Goal: Find specific page/section: Find specific page/section

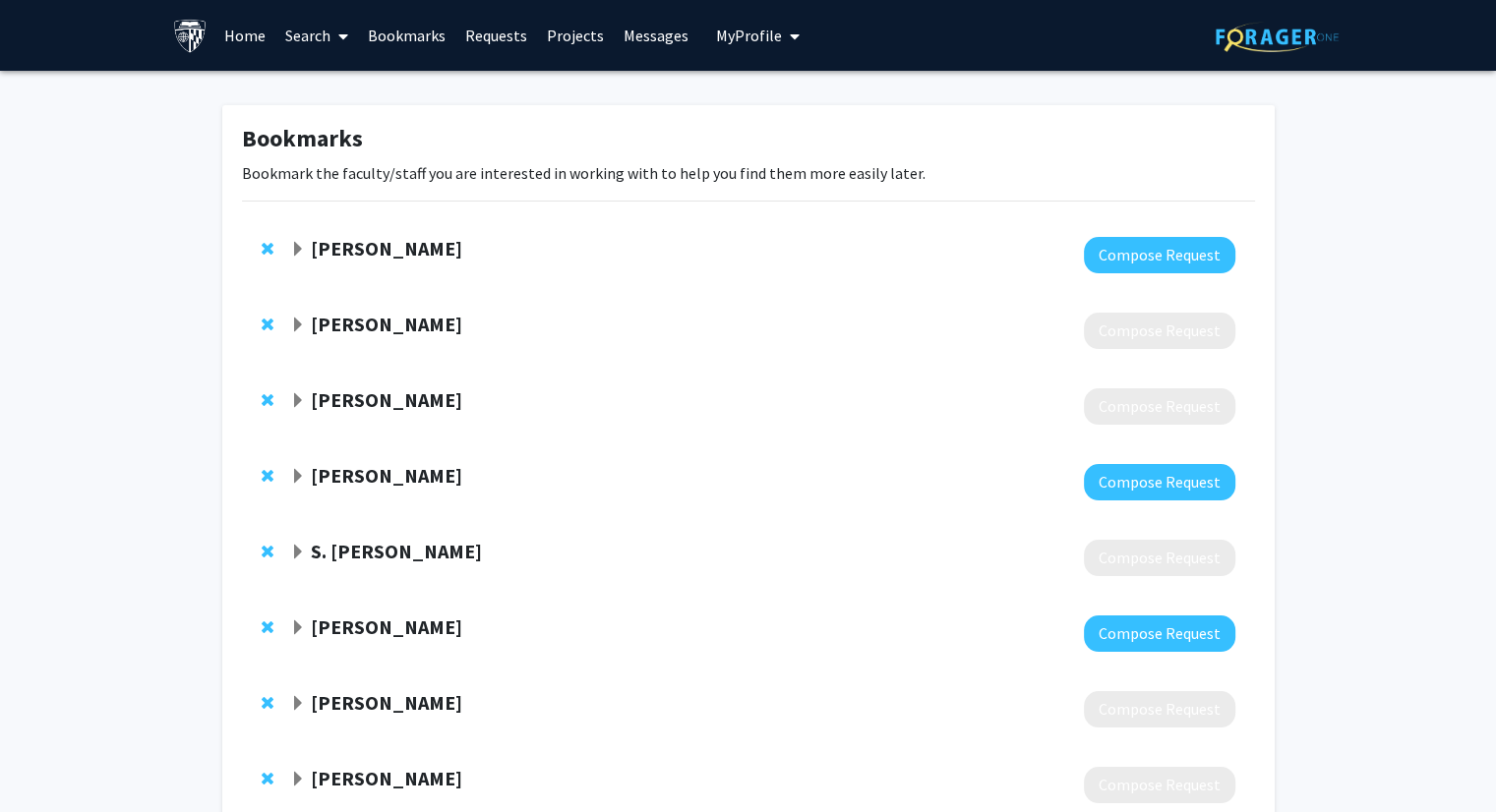
click at [399, 34] on link "Bookmarks" at bounding box center [406, 35] width 98 height 69
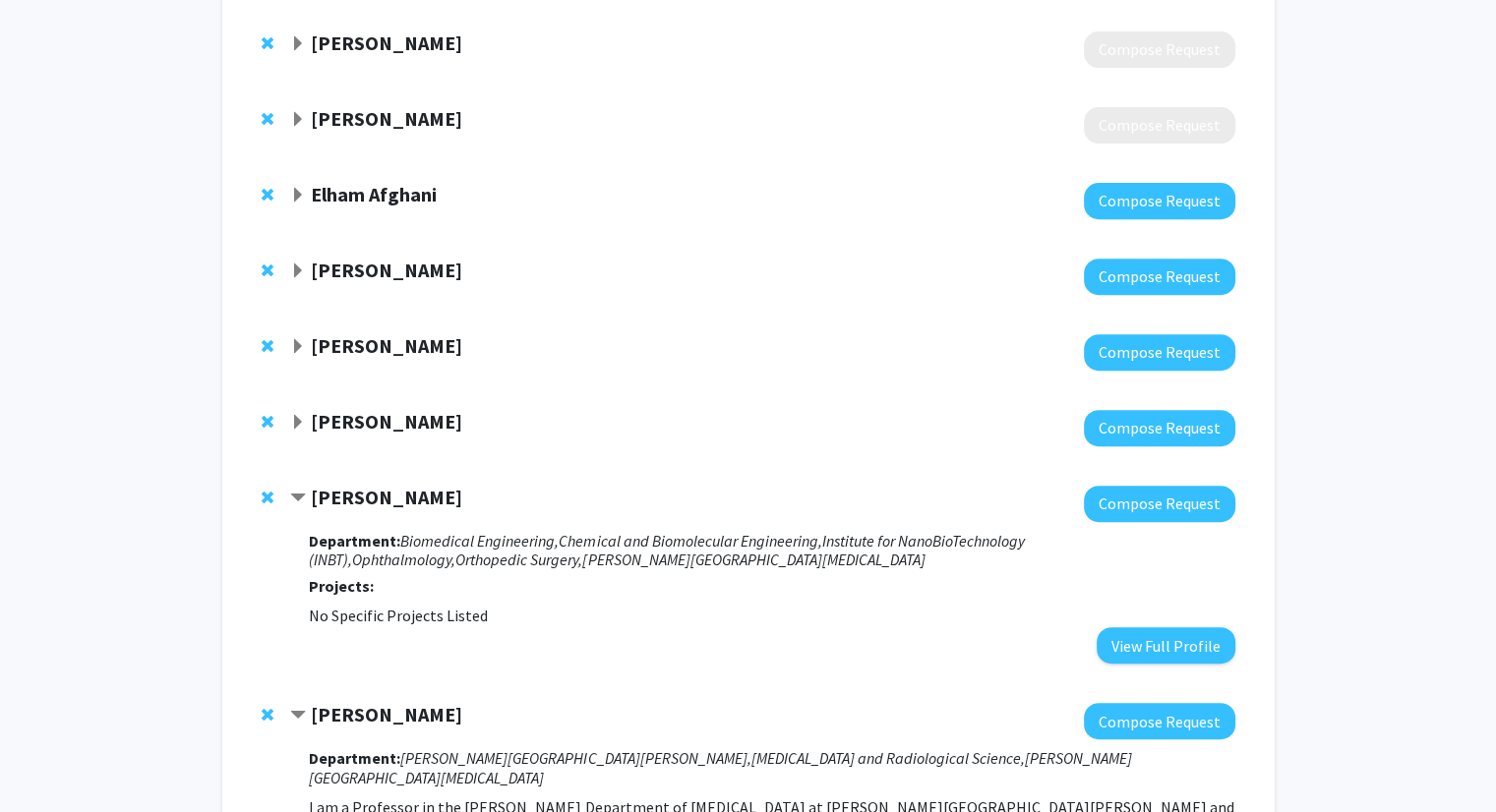
scroll to position [736, 0]
click at [306, 414] on div "[PERSON_NAME]" at bounding box center [502, 422] width 425 height 25
click at [295, 419] on span "Expand Tae Chung Bookmark" at bounding box center [298, 423] width 16 height 16
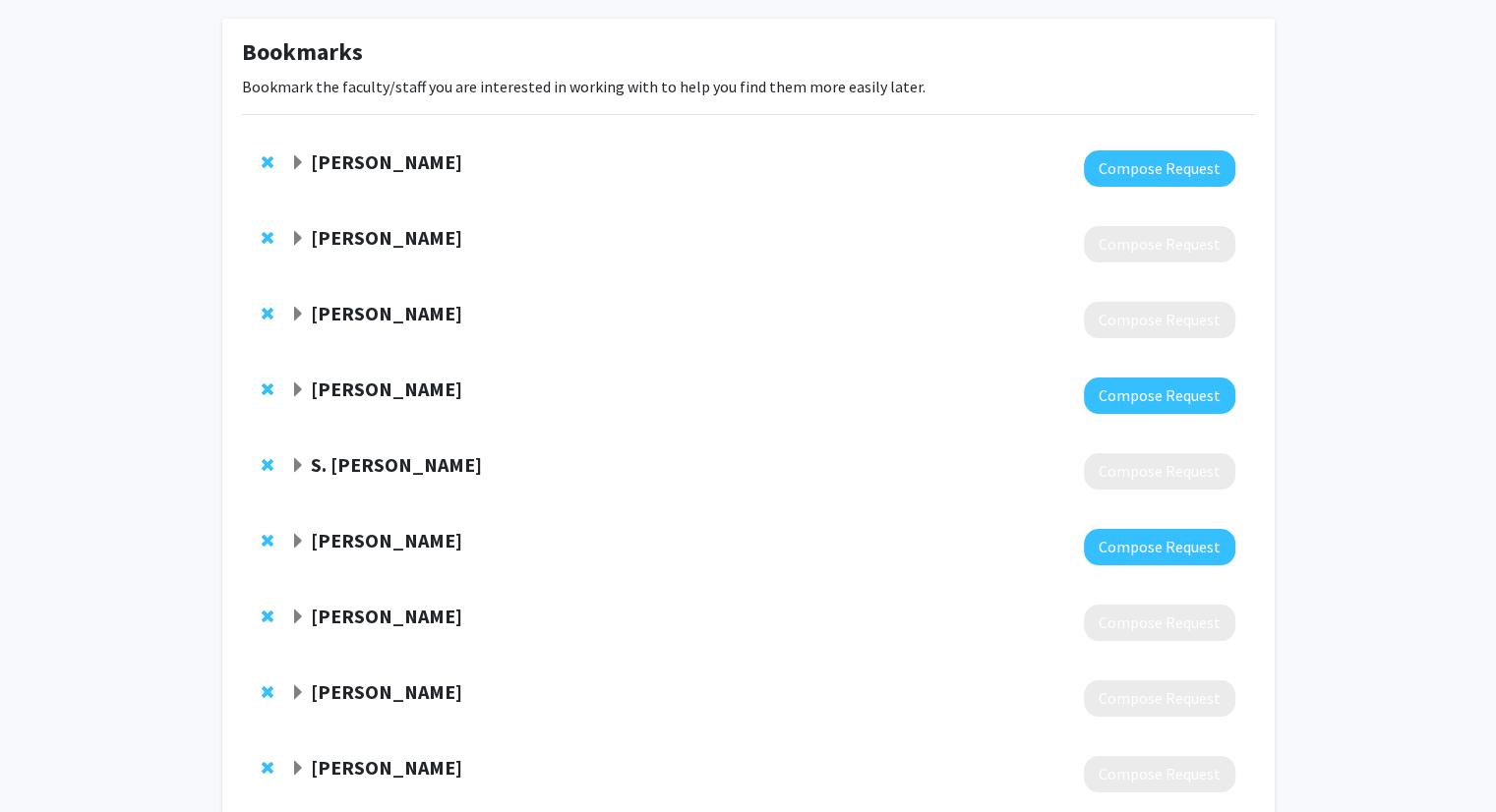
scroll to position [0, 0]
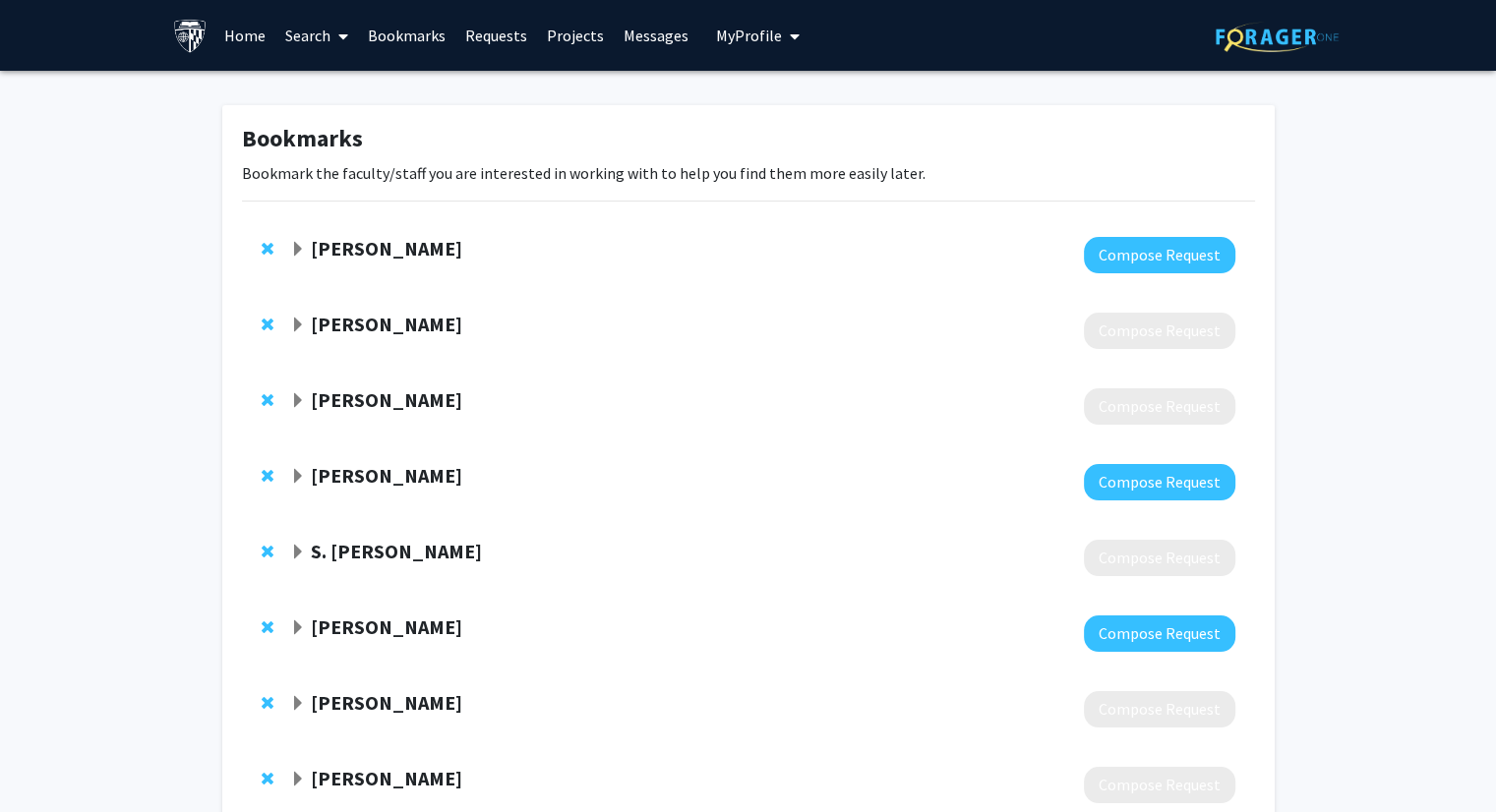
click at [324, 34] on link "Search" at bounding box center [316, 35] width 83 height 69
click at [356, 90] on span "Faculty/Staff" at bounding box center [347, 91] width 145 height 39
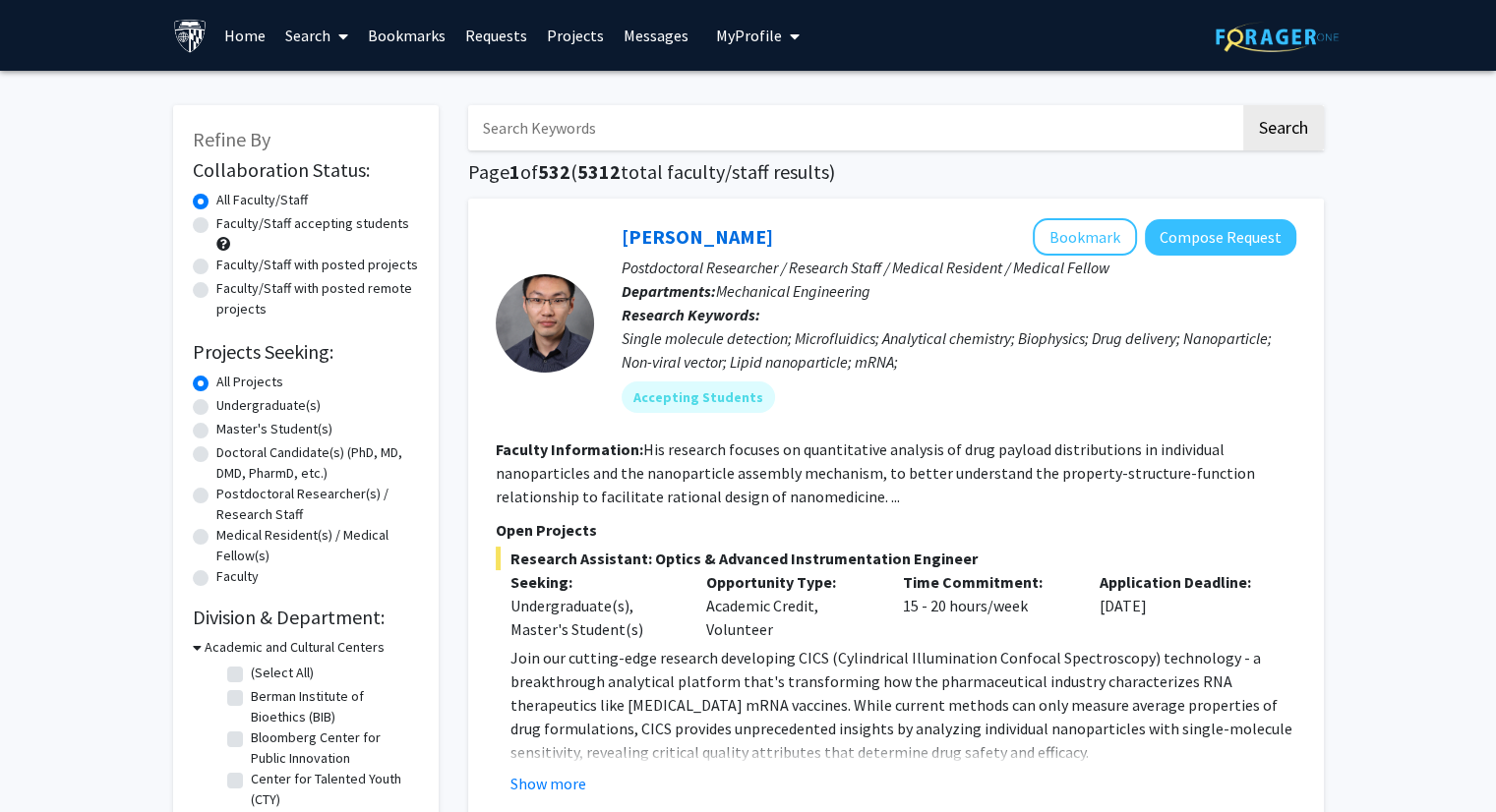
click at [571, 123] on input "Search Keywords" at bounding box center [853, 128] width 772 height 45
type input "cochlear"
click at [1244, 105] on button "Search" at bounding box center [1284, 128] width 81 height 45
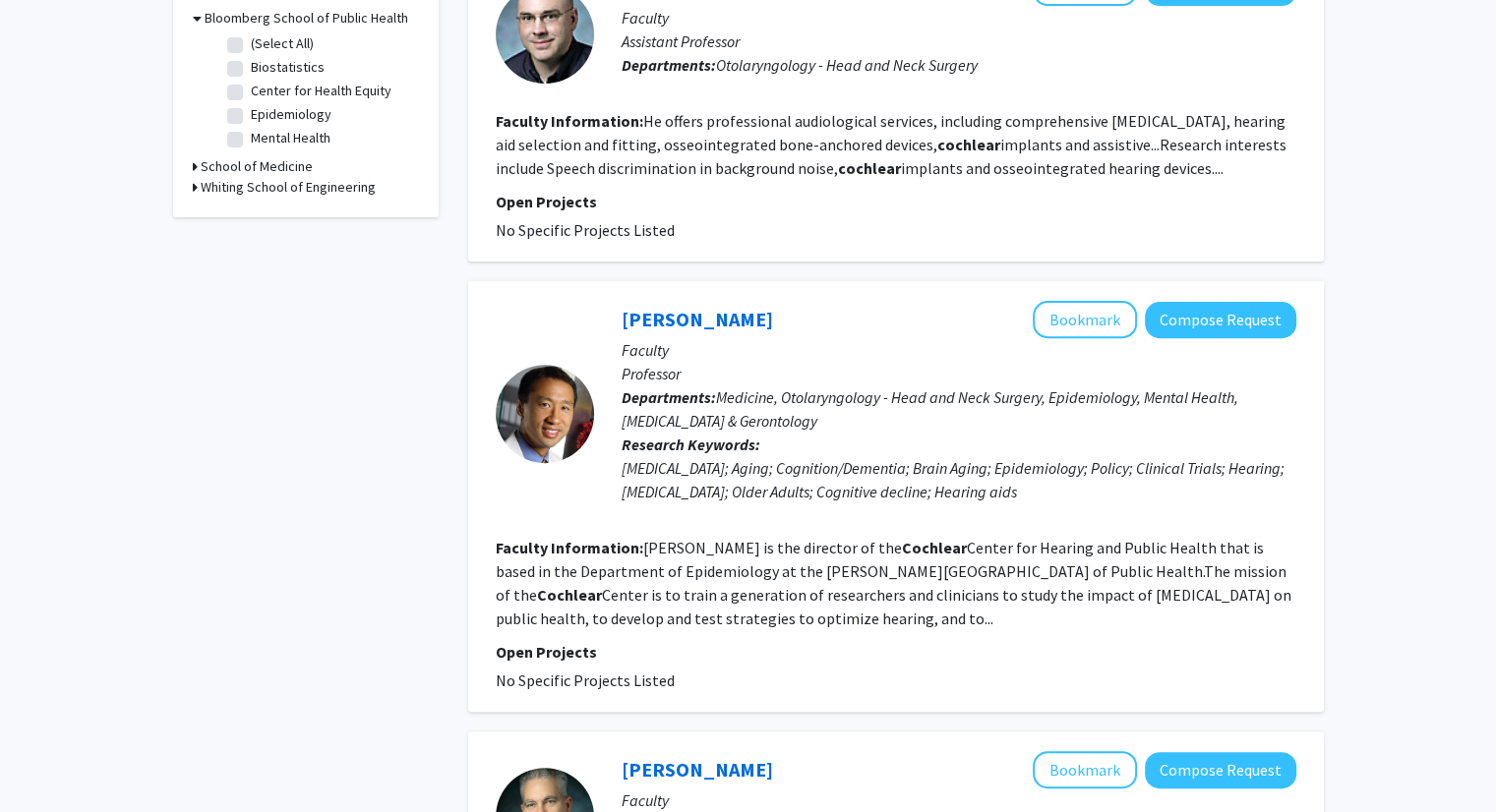
scroll to position [632, 0]
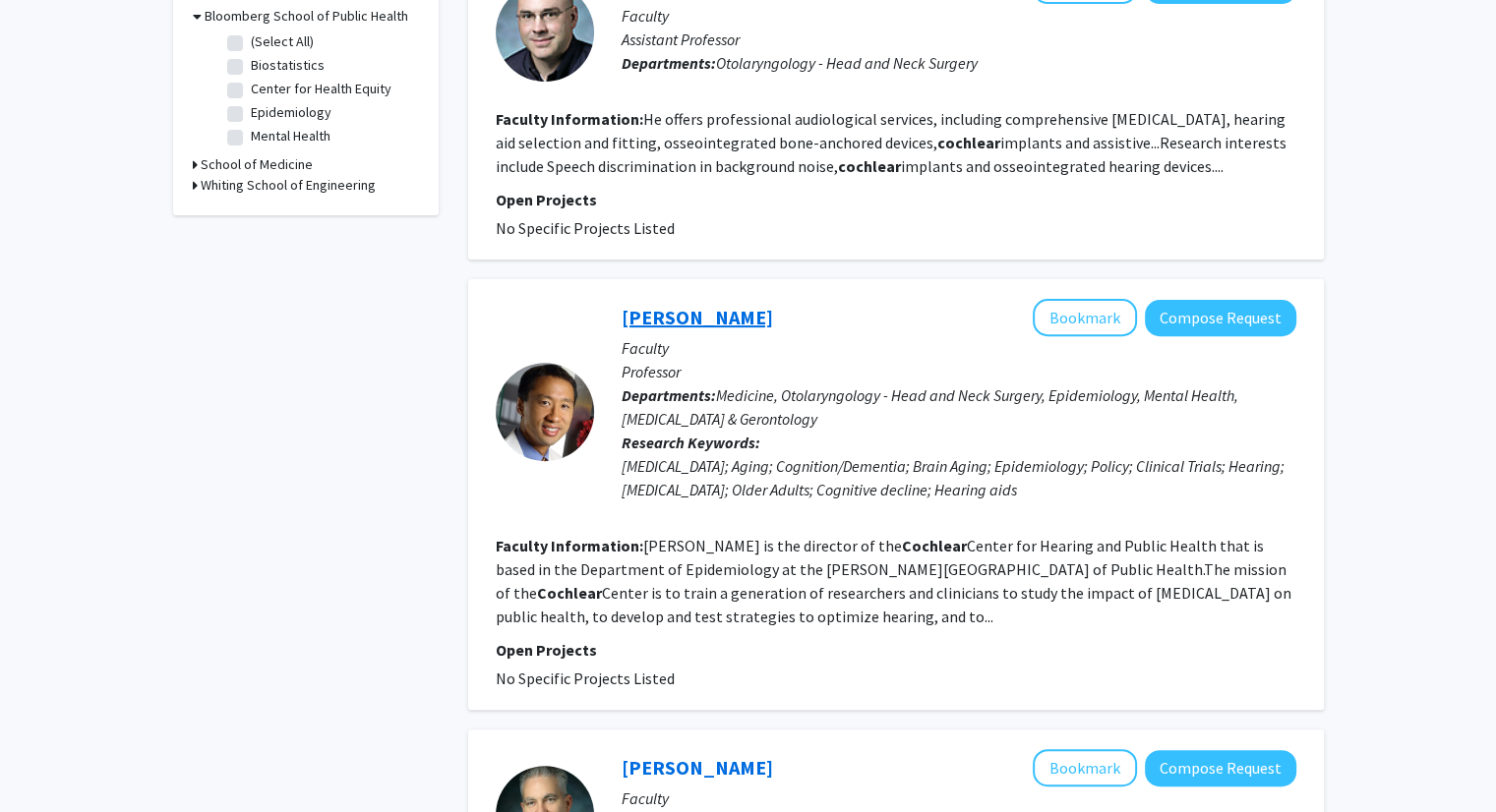
click at [672, 308] on link "[PERSON_NAME]" at bounding box center [698, 316] width 152 height 25
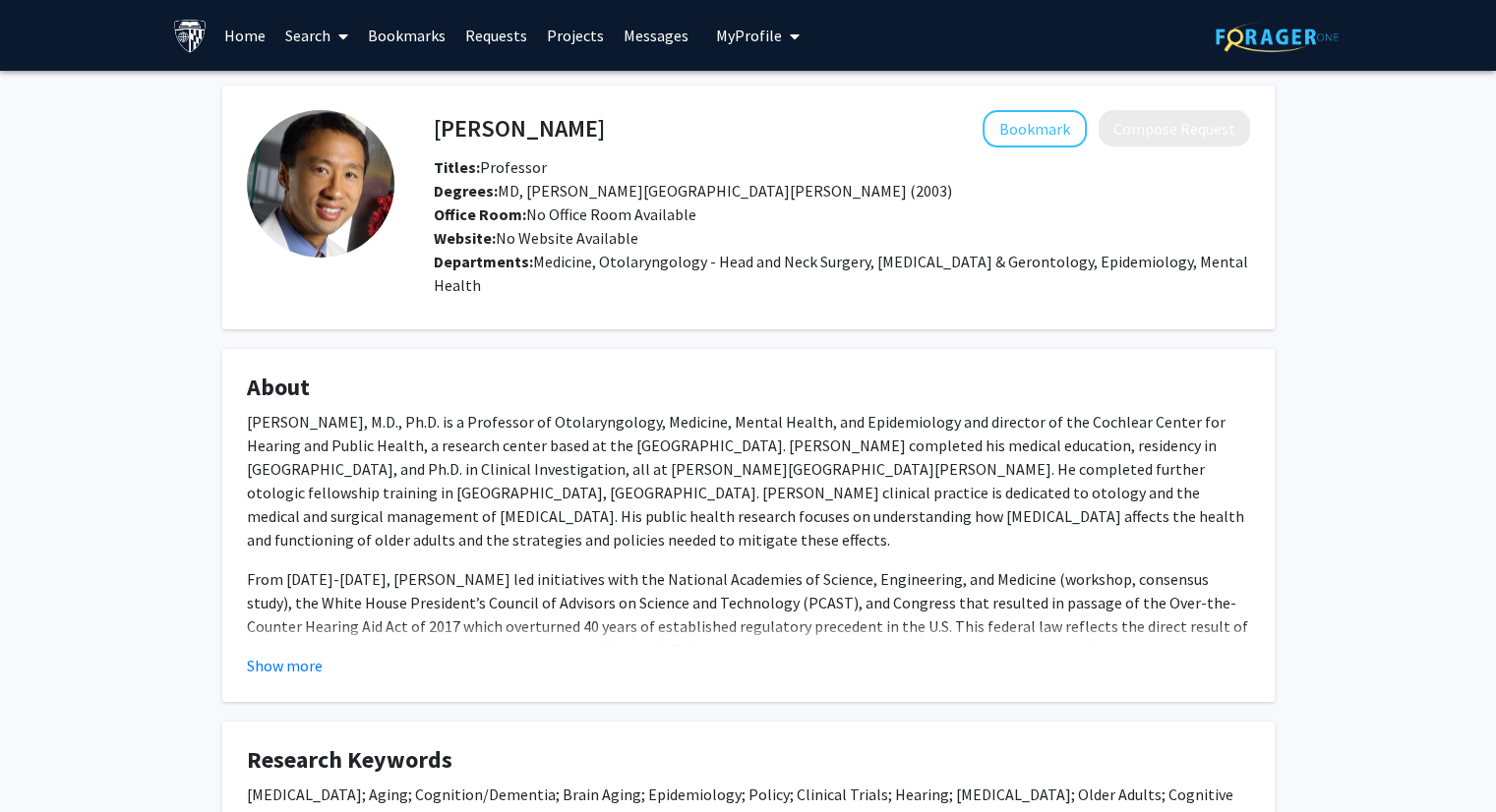
click at [1290, 466] on div "[PERSON_NAME] Bookmark Compose Request Titles: Professor Degrees: MD, [PERSON_N…" at bounding box center [748, 610] width 1496 height 1078
drag, startPoint x: 431, startPoint y: 128, endPoint x: 524, endPoint y: 127, distance: 93.0
click at [524, 127] on div "[PERSON_NAME] Bookmark Compose Request" at bounding box center [842, 129] width 846 height 37
click at [440, 123] on h4 "[PERSON_NAME]" at bounding box center [519, 128] width 171 height 36
drag, startPoint x: 437, startPoint y: 126, endPoint x: 529, endPoint y: 125, distance: 92.0
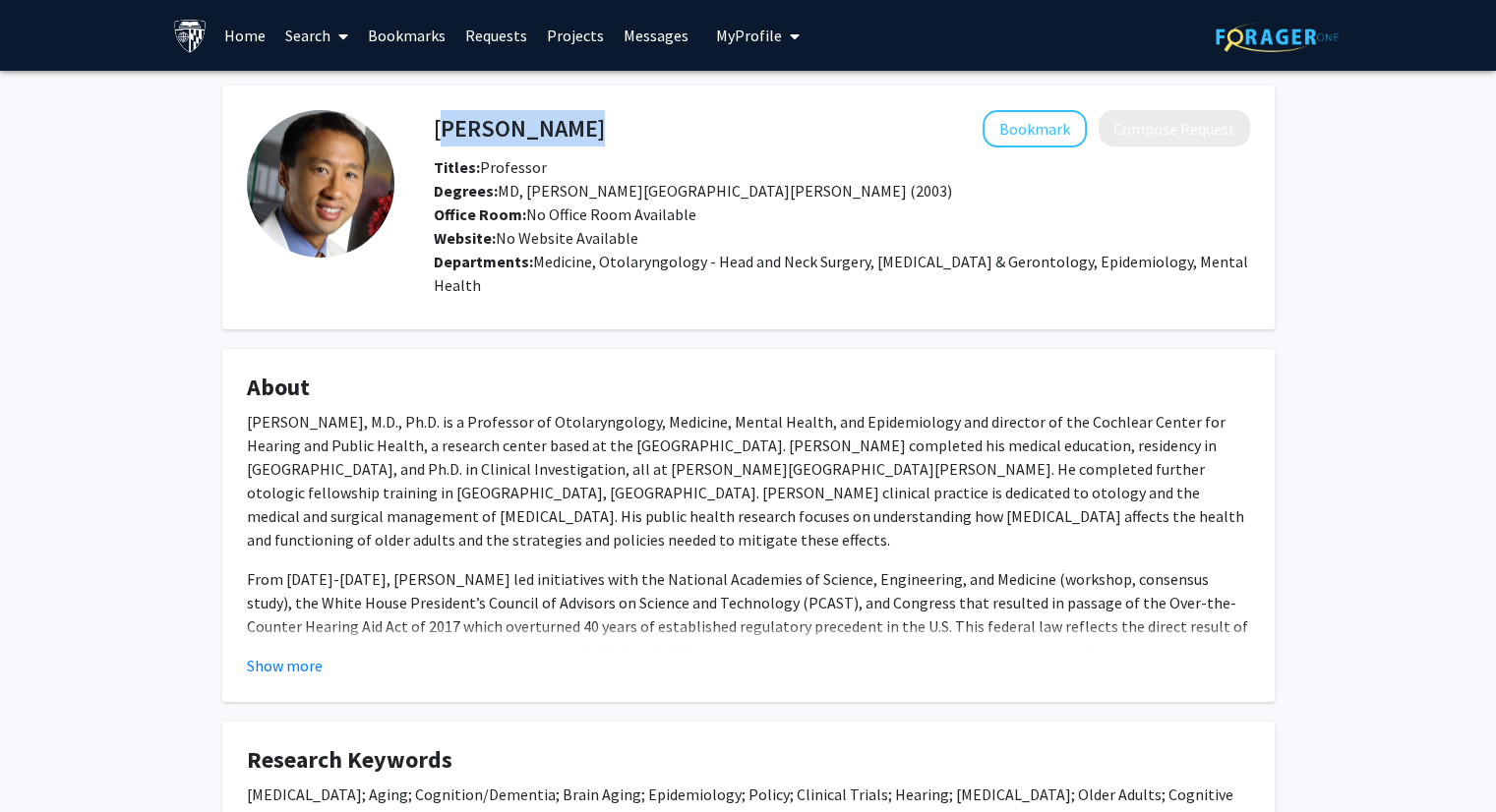
click at [529, 125] on div "[PERSON_NAME] Bookmark Compose Request" at bounding box center [842, 129] width 846 height 37
copy h4 "[PERSON_NAME]"
